Goal: Task Accomplishment & Management: Use online tool/utility

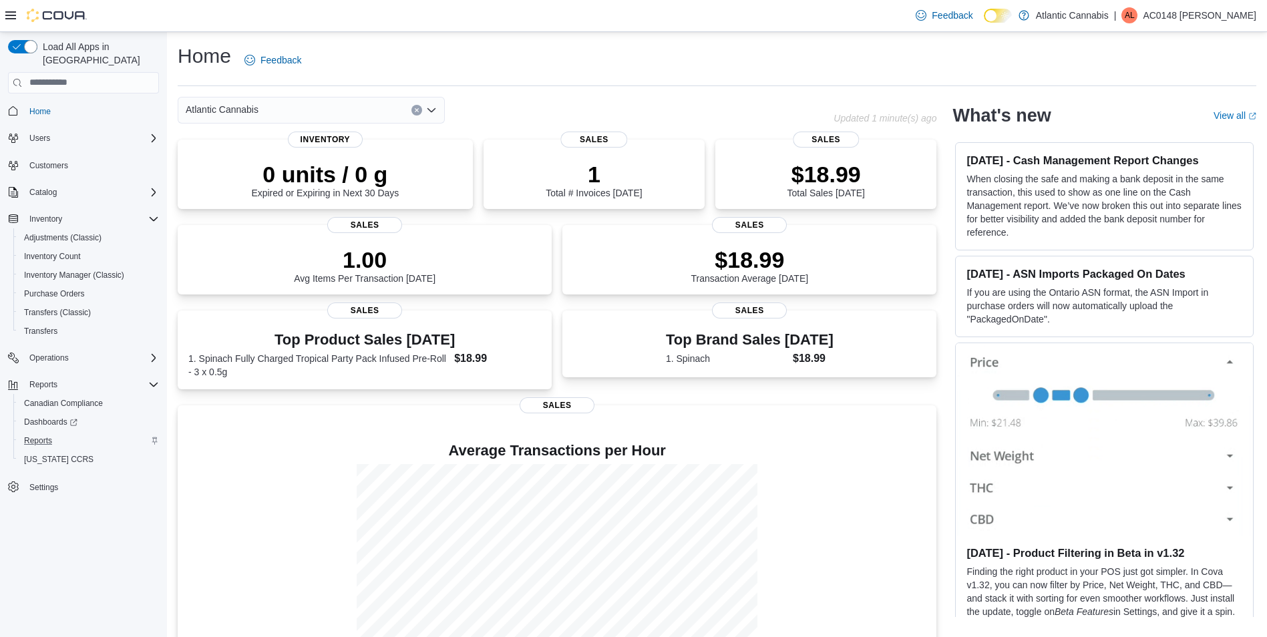
click at [61, 433] on div "Reports" at bounding box center [89, 441] width 140 height 16
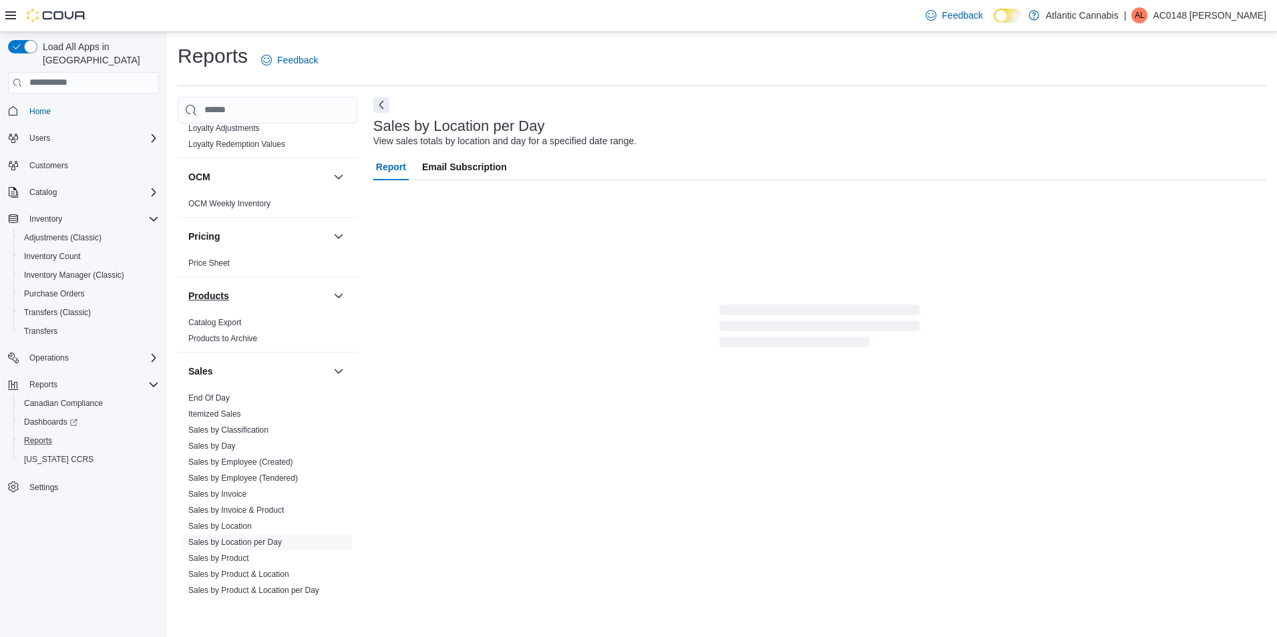
scroll to position [810, 0]
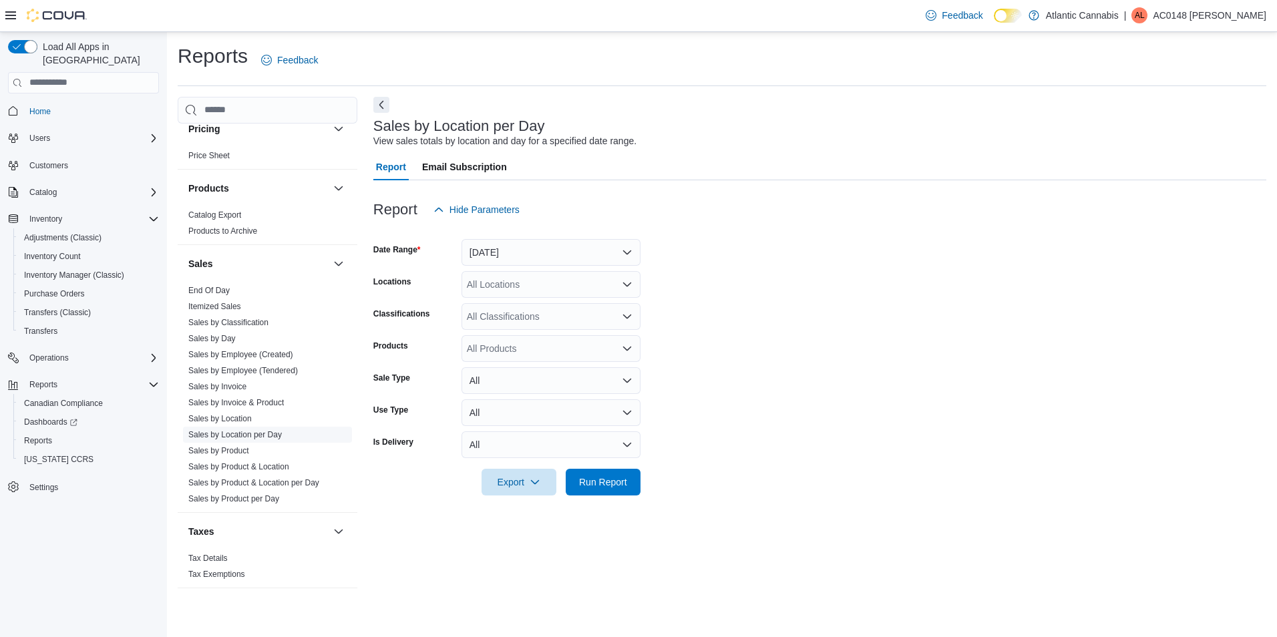
click at [254, 434] on link "Sales by Location per Day" at bounding box center [235, 434] width 94 height 9
click at [624, 273] on div "All Locations" at bounding box center [551, 284] width 179 height 27
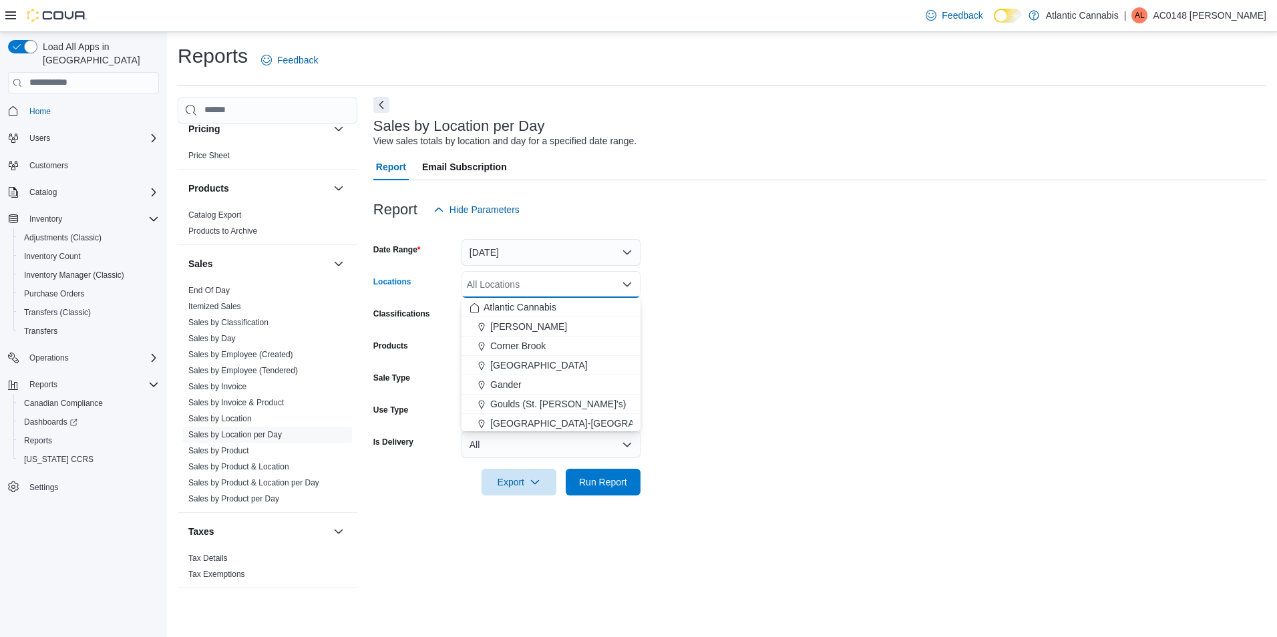
click at [627, 285] on icon "Close list of options" at bounding box center [627, 284] width 11 height 11
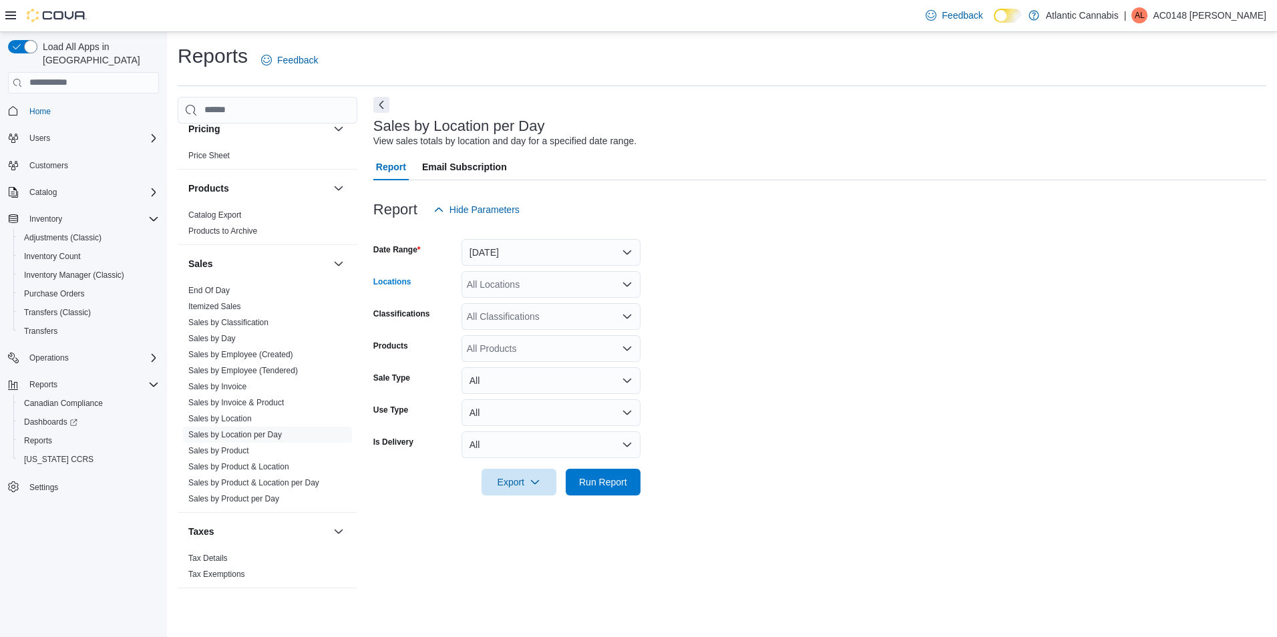
click at [627, 285] on icon "Open list of options" at bounding box center [627, 284] width 11 height 11
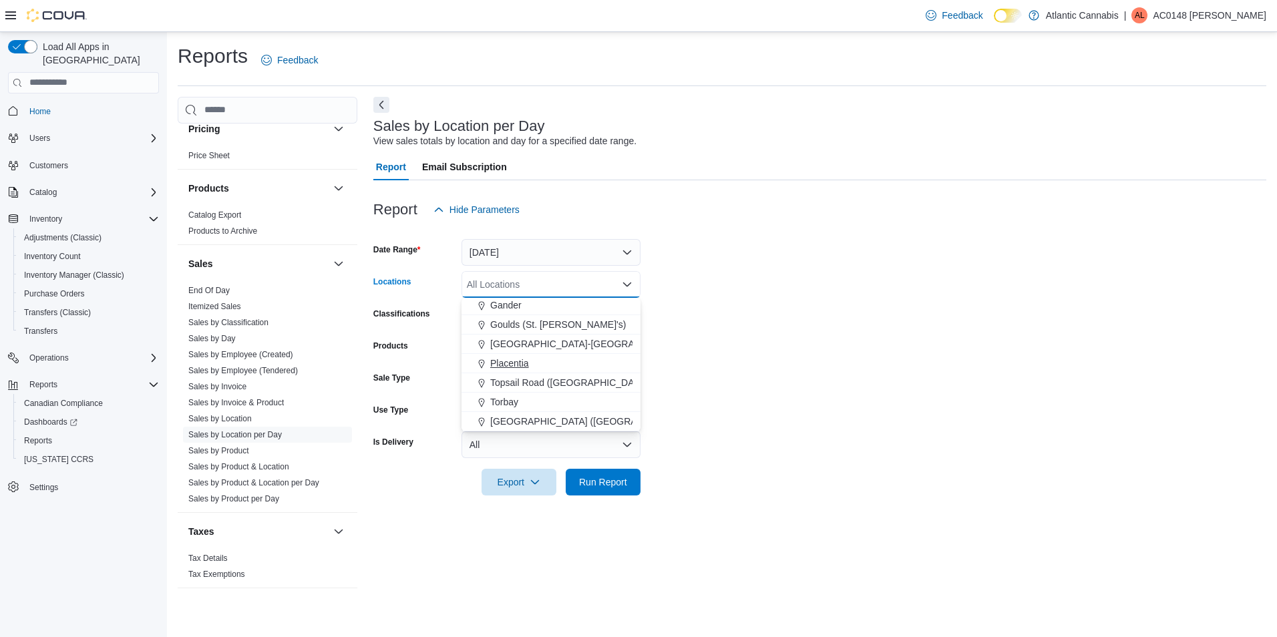
click at [522, 366] on span "Placentia" at bounding box center [509, 363] width 39 height 13
click at [775, 373] on form "Date Range [DATE] Locations [GEOGRAPHIC_DATA] Combo box. Selected. [GEOGRAPHIC_…" at bounding box center [819, 359] width 893 height 273
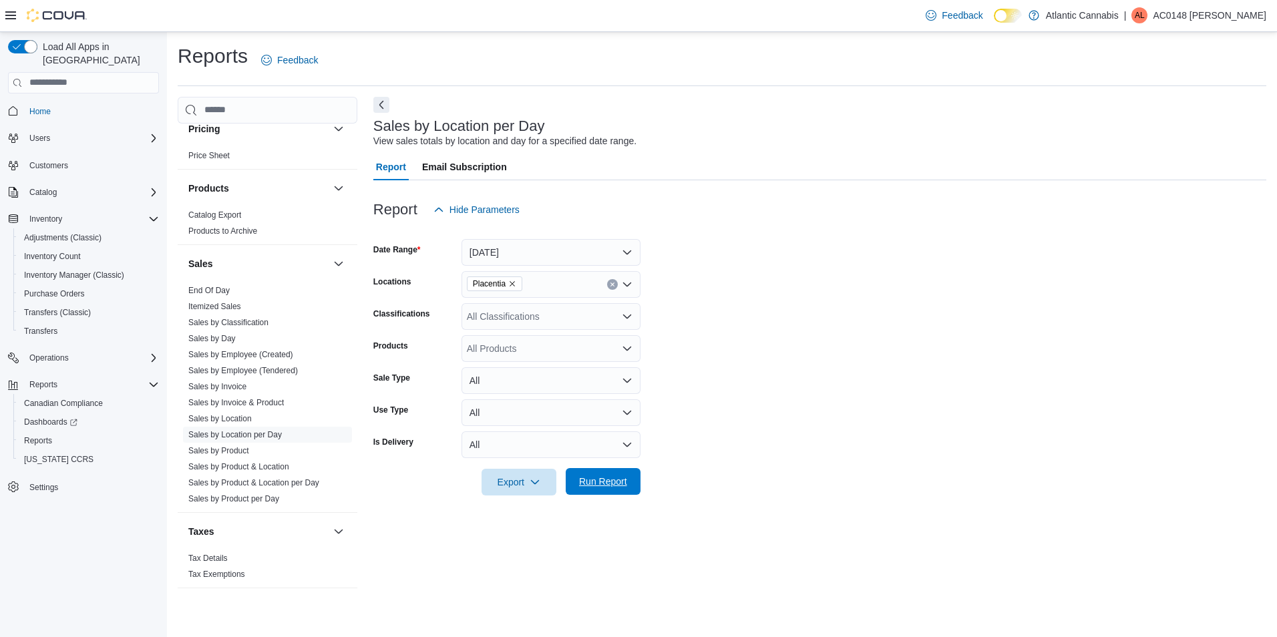
click at [627, 481] on span "Run Report" at bounding box center [603, 481] width 59 height 27
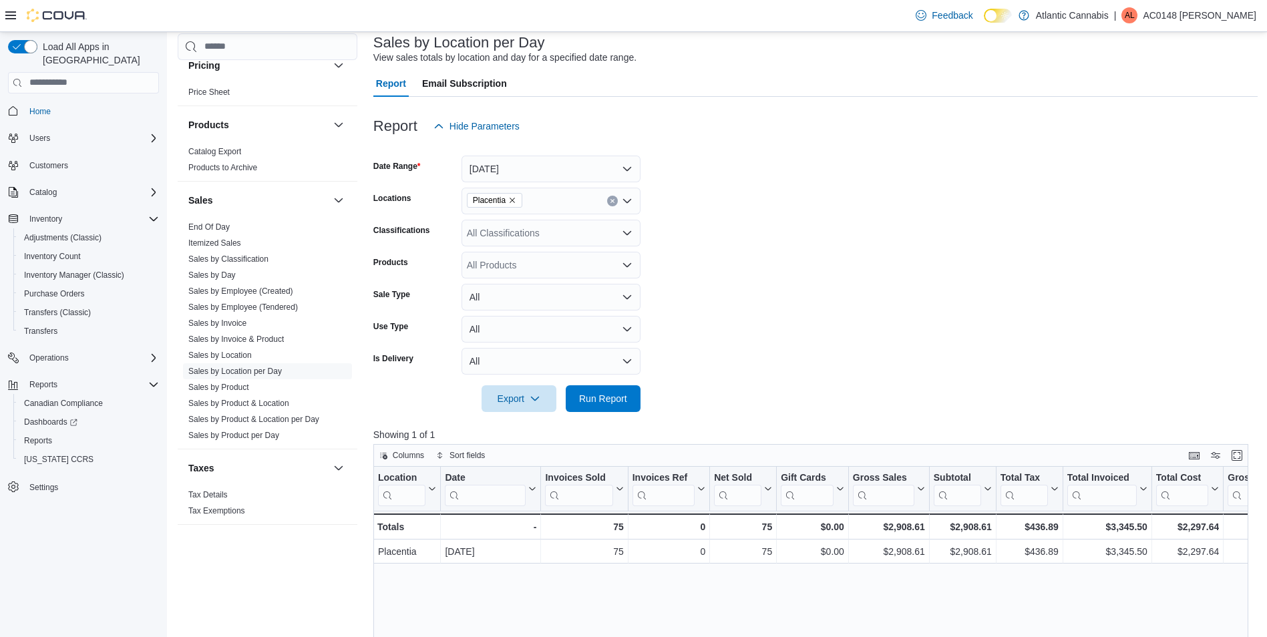
scroll to position [200, 0]
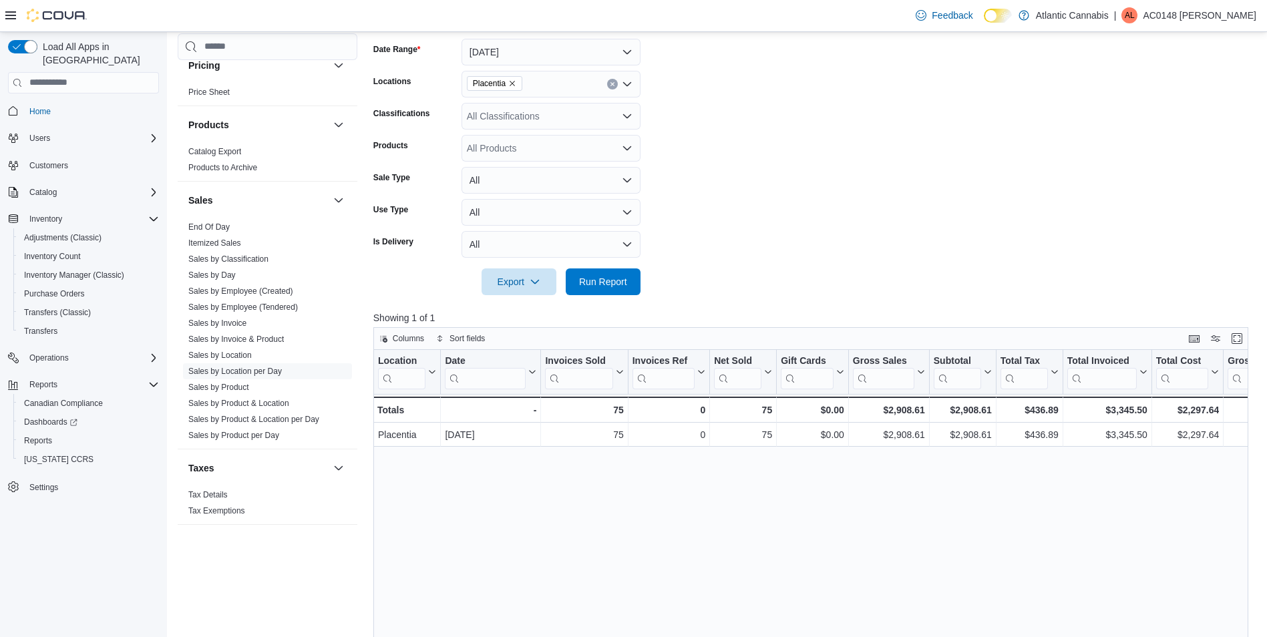
click at [1065, 498] on div "Location Click to view column header actions Date Click to view column header a…" at bounding box center [815, 593] width 884 height 487
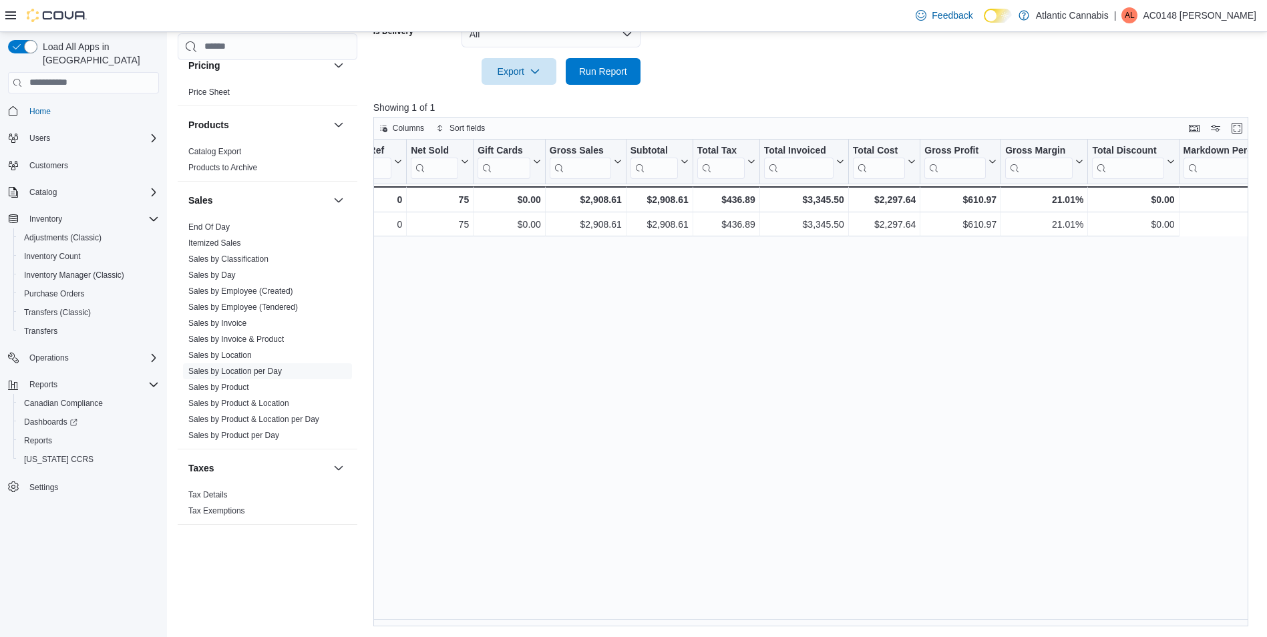
scroll to position [0, 95]
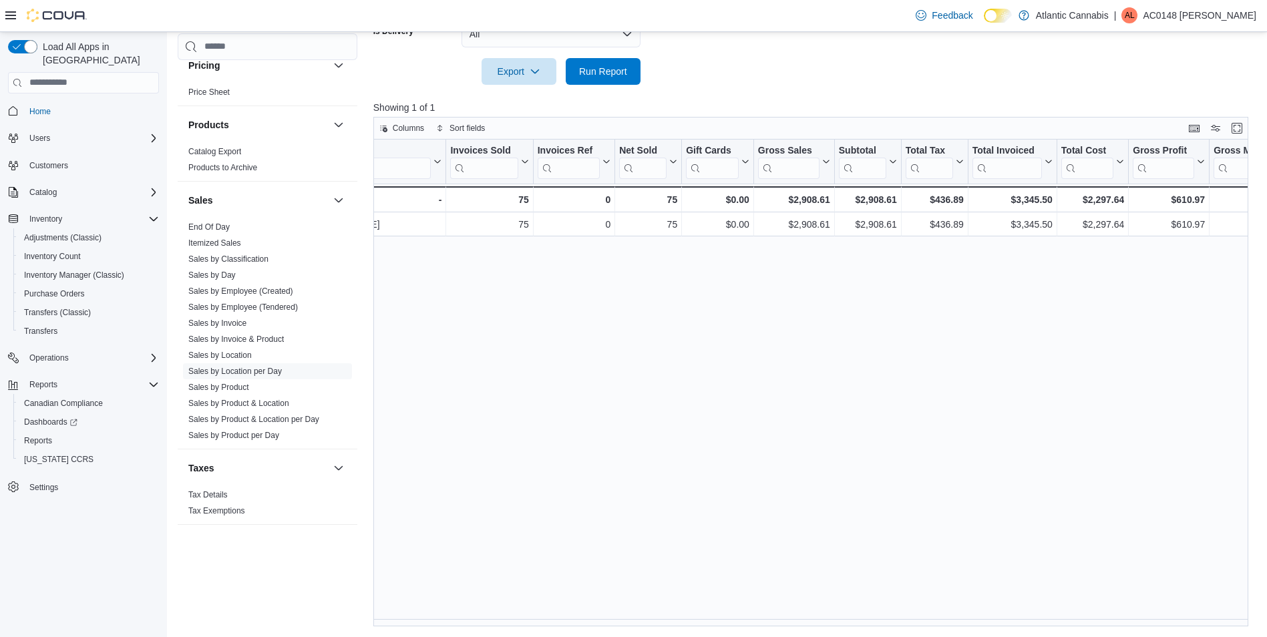
click at [1025, 375] on div "Location Click to view column header actions Date Click to view column header a…" at bounding box center [815, 383] width 884 height 487
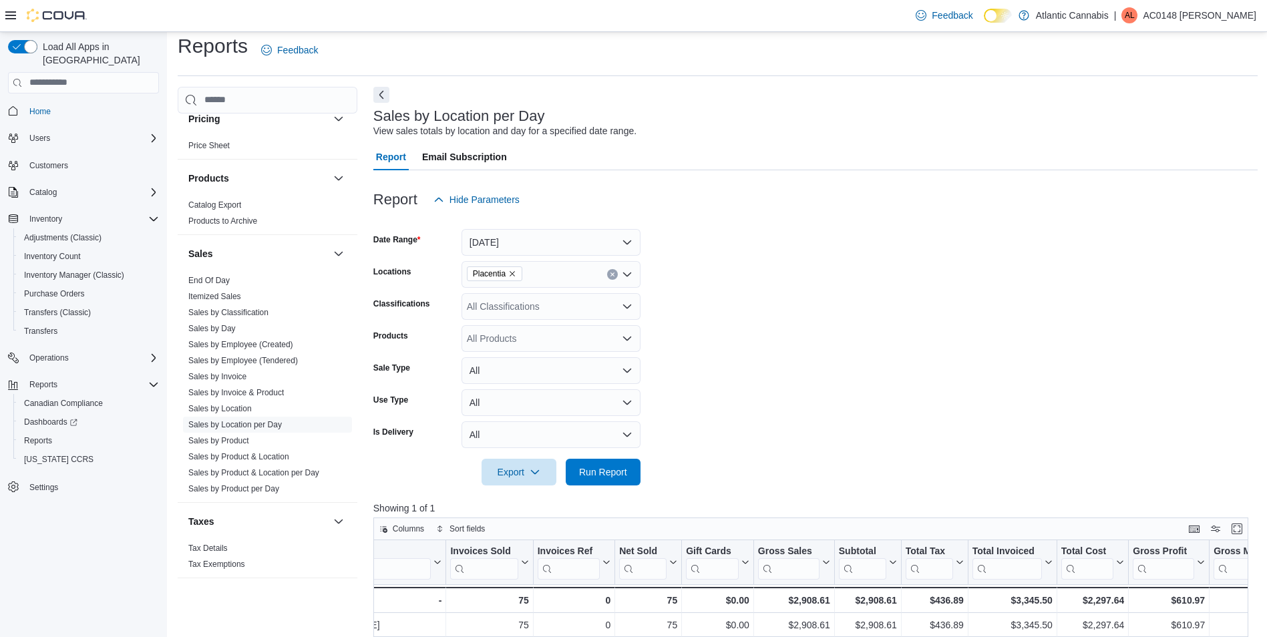
scroll to position [0, 0]
